Goal: Transaction & Acquisition: Purchase product/service

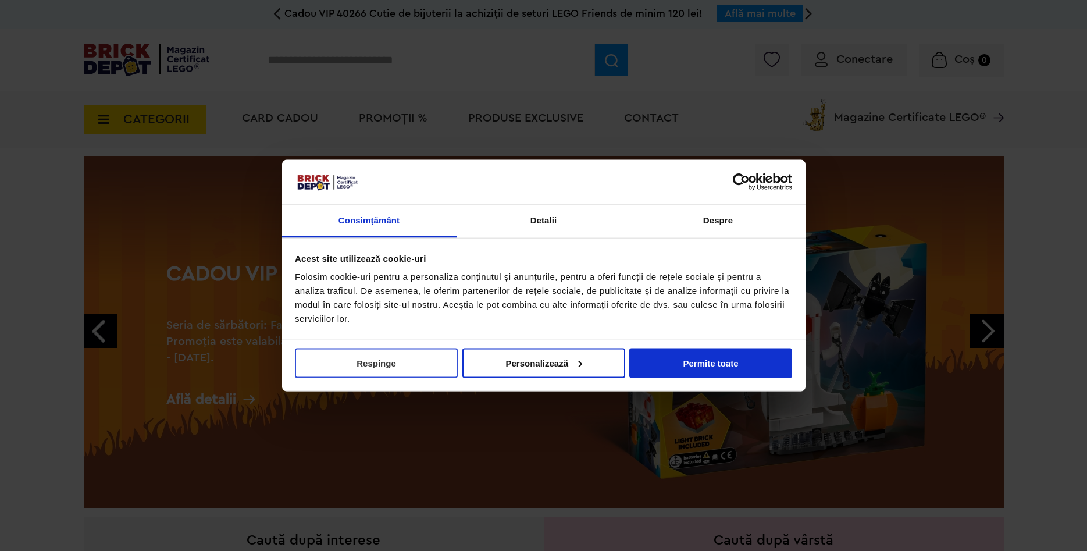
click at [379, 367] on button "Respinge" at bounding box center [376, 363] width 163 height 30
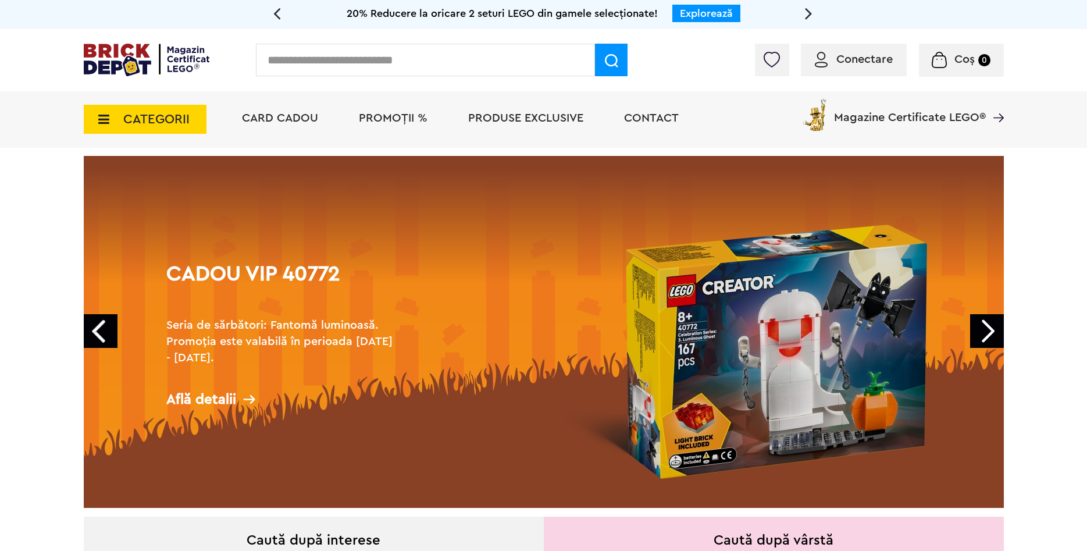
click at [136, 123] on span "CATEGORII" at bounding box center [156, 119] width 66 height 13
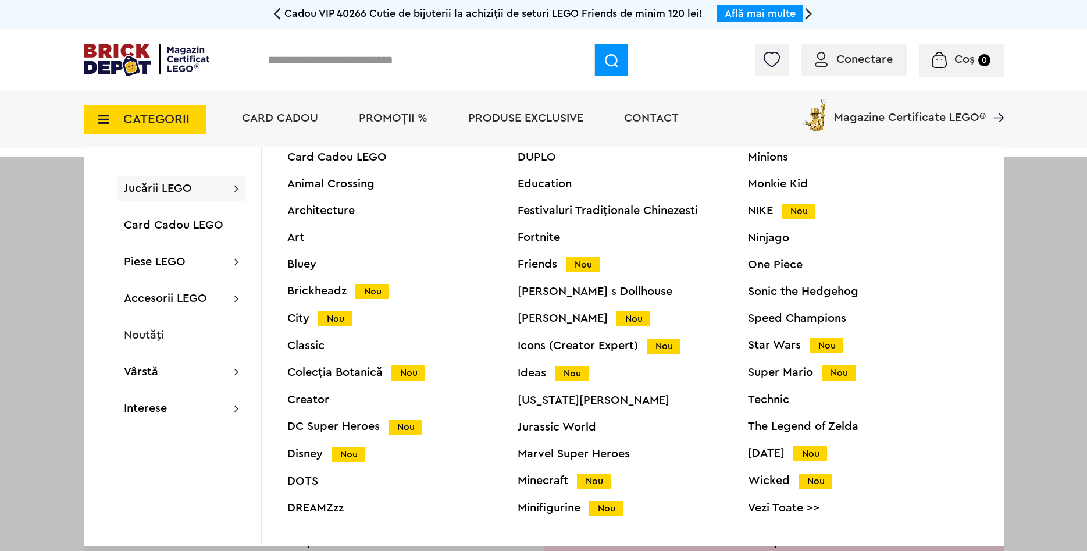
scroll to position [44, 0]
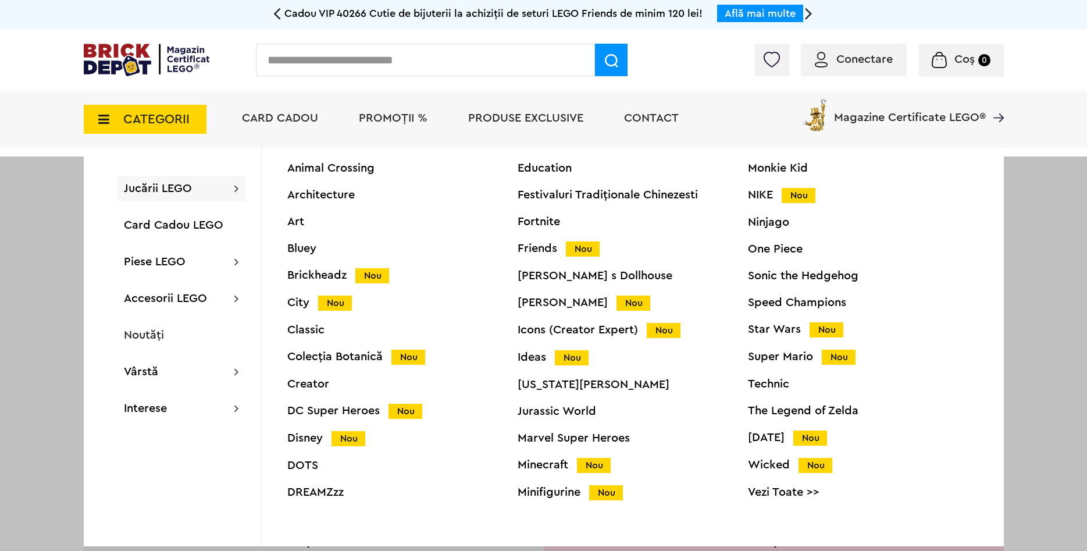
click at [371, 354] on div "Colecția Botanică Nou" at bounding box center [402, 357] width 230 height 12
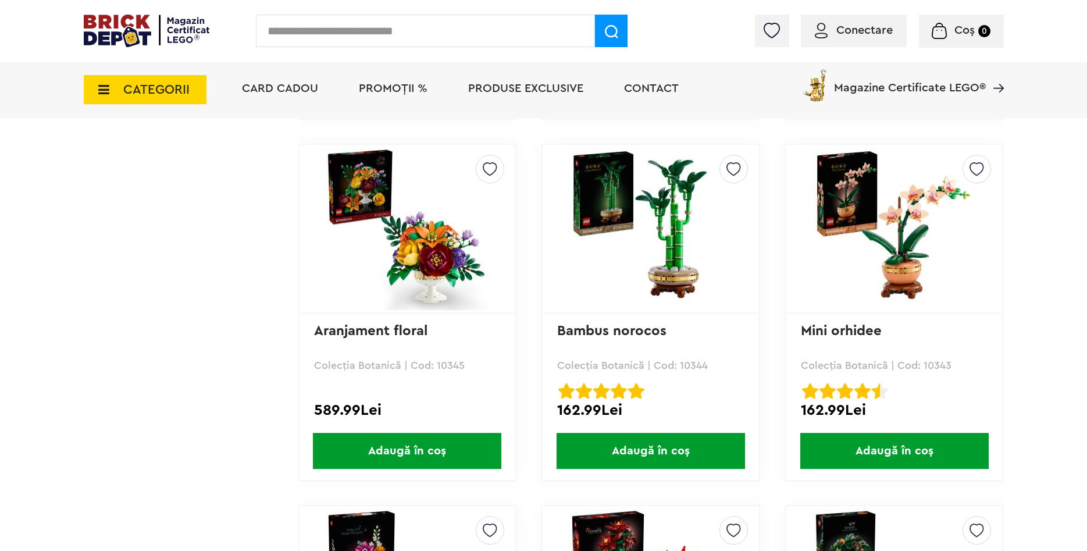
scroll to position [978, 0]
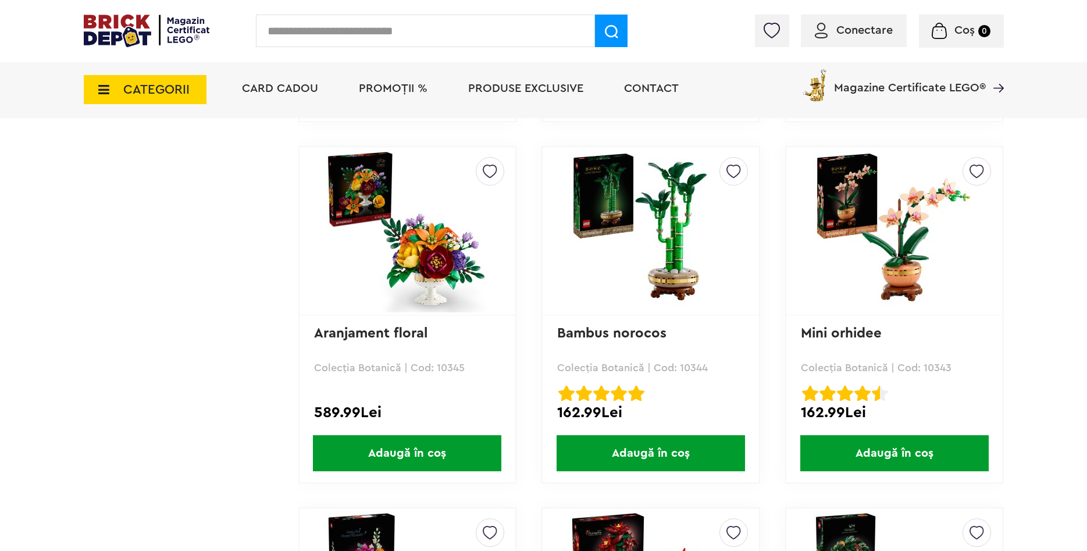
click at [900, 221] on img at bounding box center [894, 230] width 163 height 163
